Goal: Transaction & Acquisition: Purchase product/service

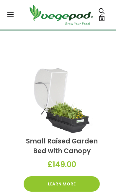
scroll to position [184, 0]
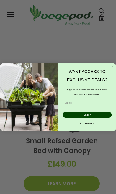
click at [113, 67] on icon "Close dialog" at bounding box center [112, 66] width 1 height 1
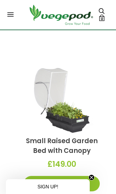
click at [66, 186] on link "Learn More" at bounding box center [62, 183] width 76 height 15
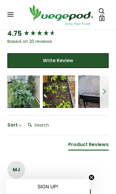
scroll to position [506, 0]
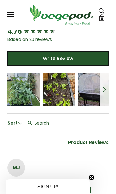
click at [20, 88] on span "5 star rating" at bounding box center [23, 87] width 20 height 6
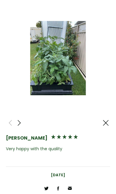
click at [110, 118] on div at bounding box center [105, 122] width 9 height 9
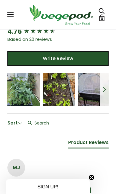
click at [63, 91] on div "Hamish Scetrine" at bounding box center [59, 93] width 24 height 4
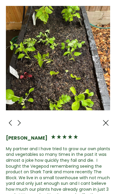
click at [109, 120] on div at bounding box center [105, 122] width 9 height 9
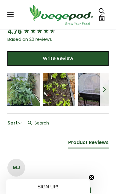
click at [99, 91] on div "Vanessa Ray" at bounding box center [94, 93] width 24 height 4
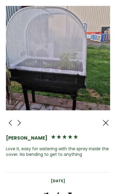
click at [109, 120] on span at bounding box center [105, 122] width 7 height 7
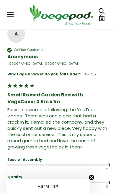
scroll to position [891, 0]
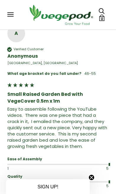
click at [96, 145] on div "Easy to assemble following the YouTube videos. There was one piece that had a c…" at bounding box center [57, 127] width 101 height 43
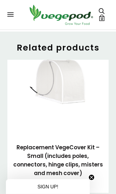
scroll to position [1434, 0]
